Goal: Find specific page/section: Find specific page/section

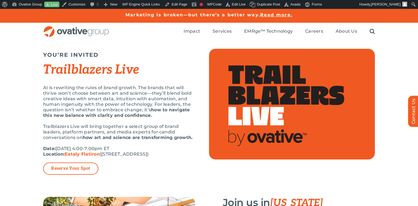
click at [135, 143] on div "AI is rewriting the rules of brand growth. The brands that will thrive won’t ch…" at bounding box center [119, 123] width 152 height 77
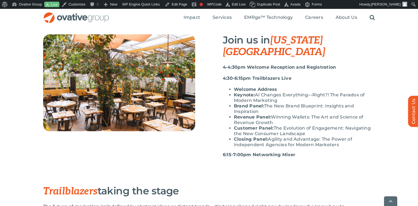
scroll to position [157, 0]
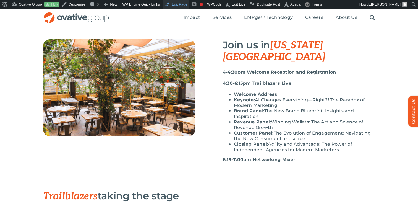
click at [184, 4] on link "Edit Page" at bounding box center [176, 4] width 27 height 9
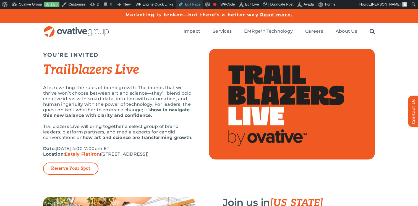
click at [198, 4] on link "Edit Page" at bounding box center [189, 4] width 27 height 9
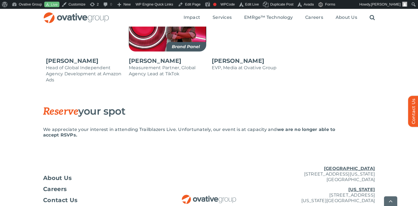
scroll to position [740, 0]
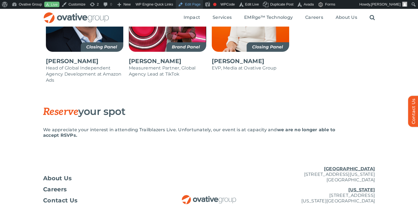
click at [196, 6] on link "Edit Page" at bounding box center [189, 4] width 27 height 9
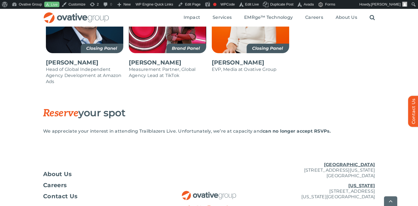
scroll to position [740, 0]
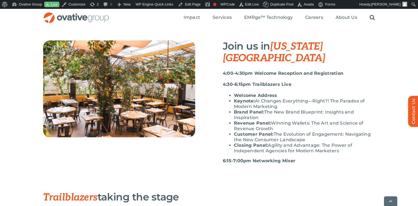
scroll to position [140, 0]
